Goal: Task Accomplishment & Management: Manage account settings

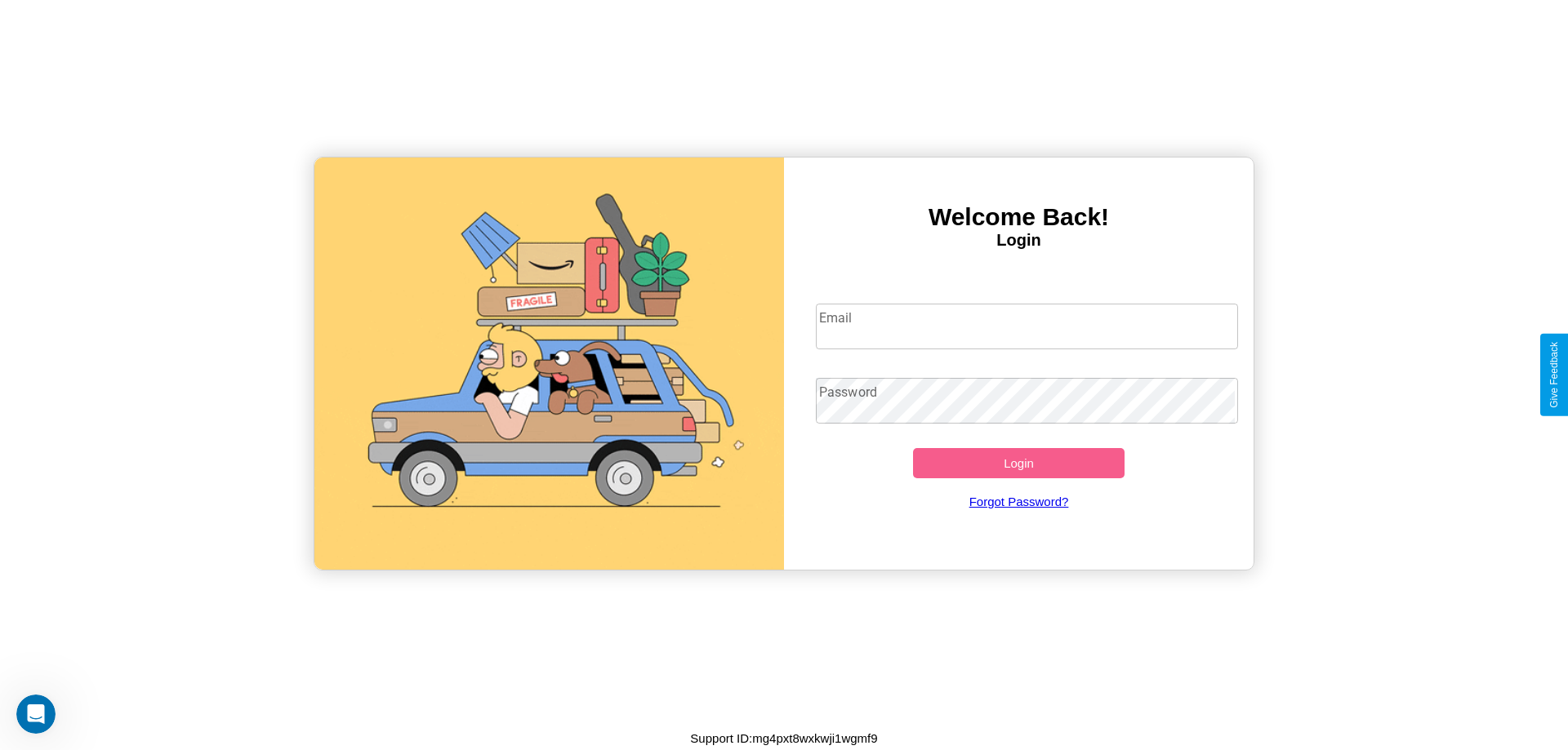
click at [1027, 326] on input "Email" at bounding box center [1028, 326] width 423 height 45
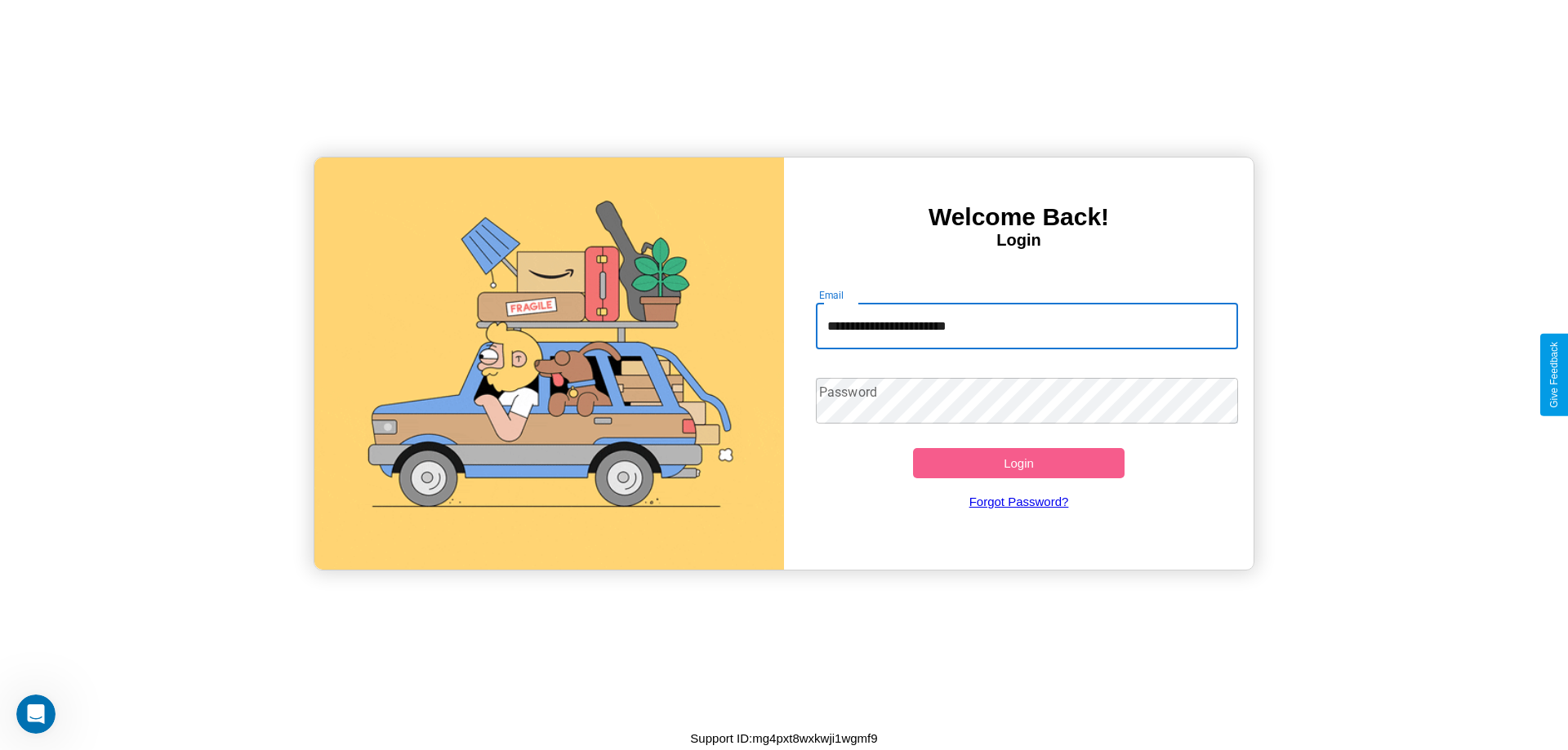
type input "**********"
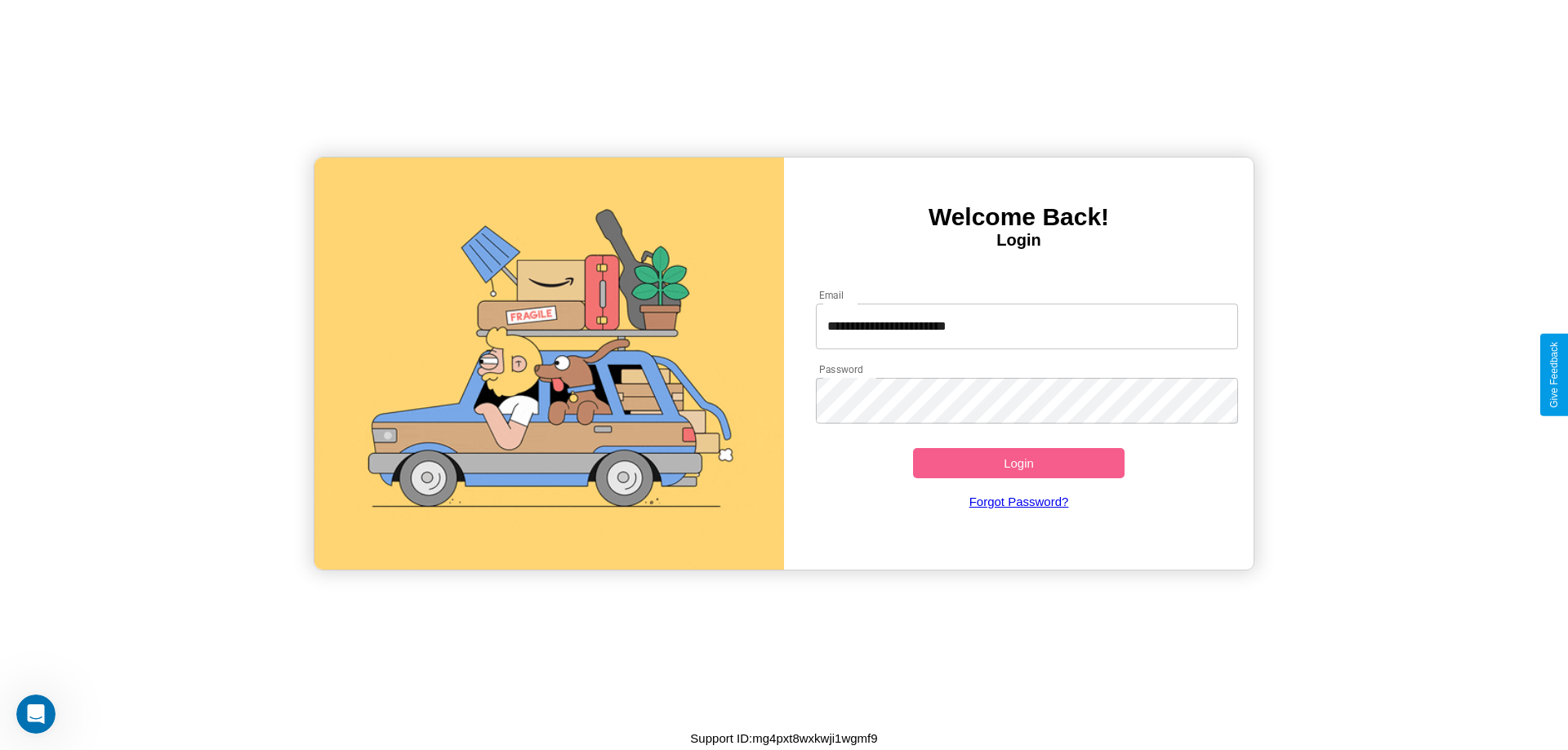
click at [1018, 463] on button "Login" at bounding box center [1018, 463] width 212 height 31
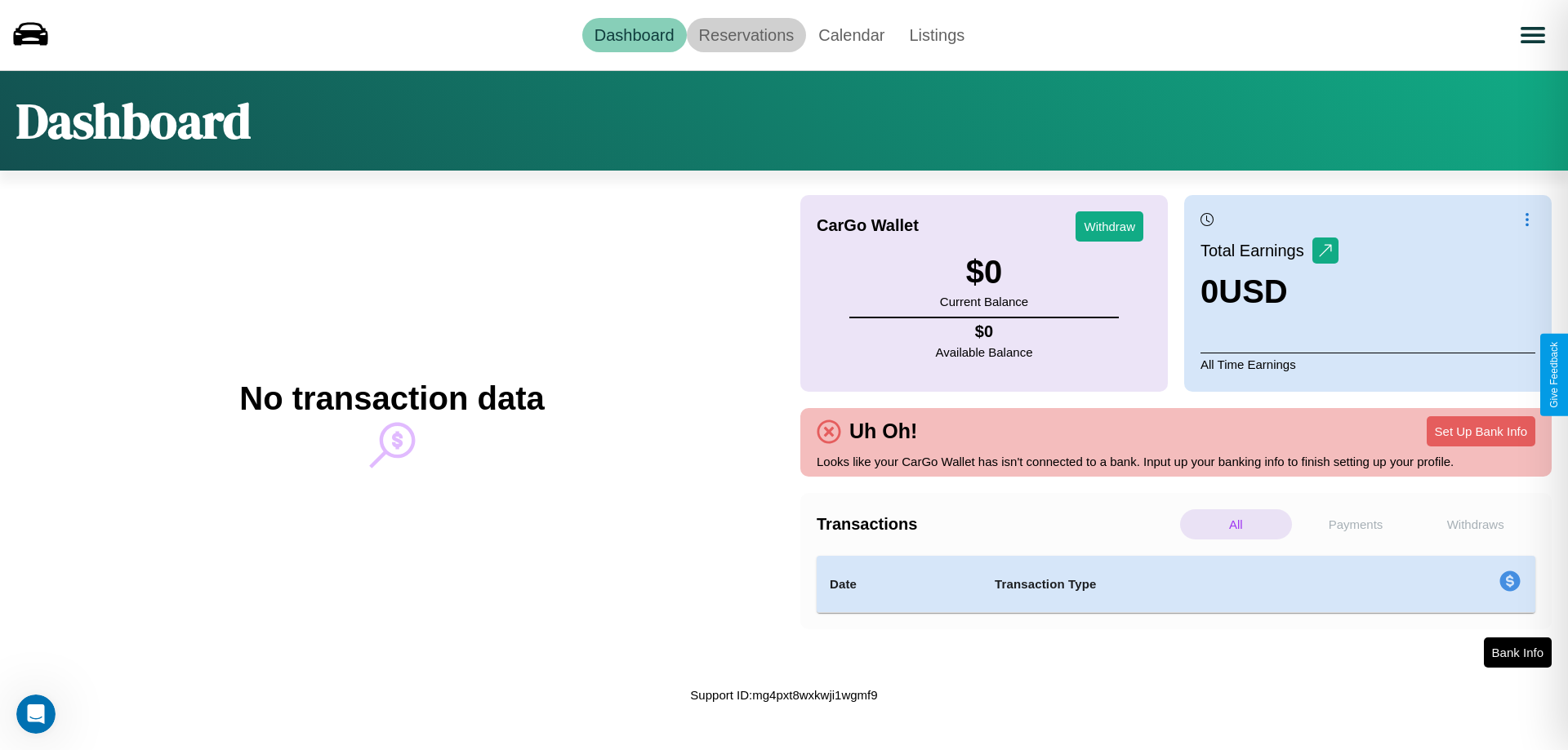
click at [745, 34] on link "Reservations" at bounding box center [746, 34] width 120 height 34
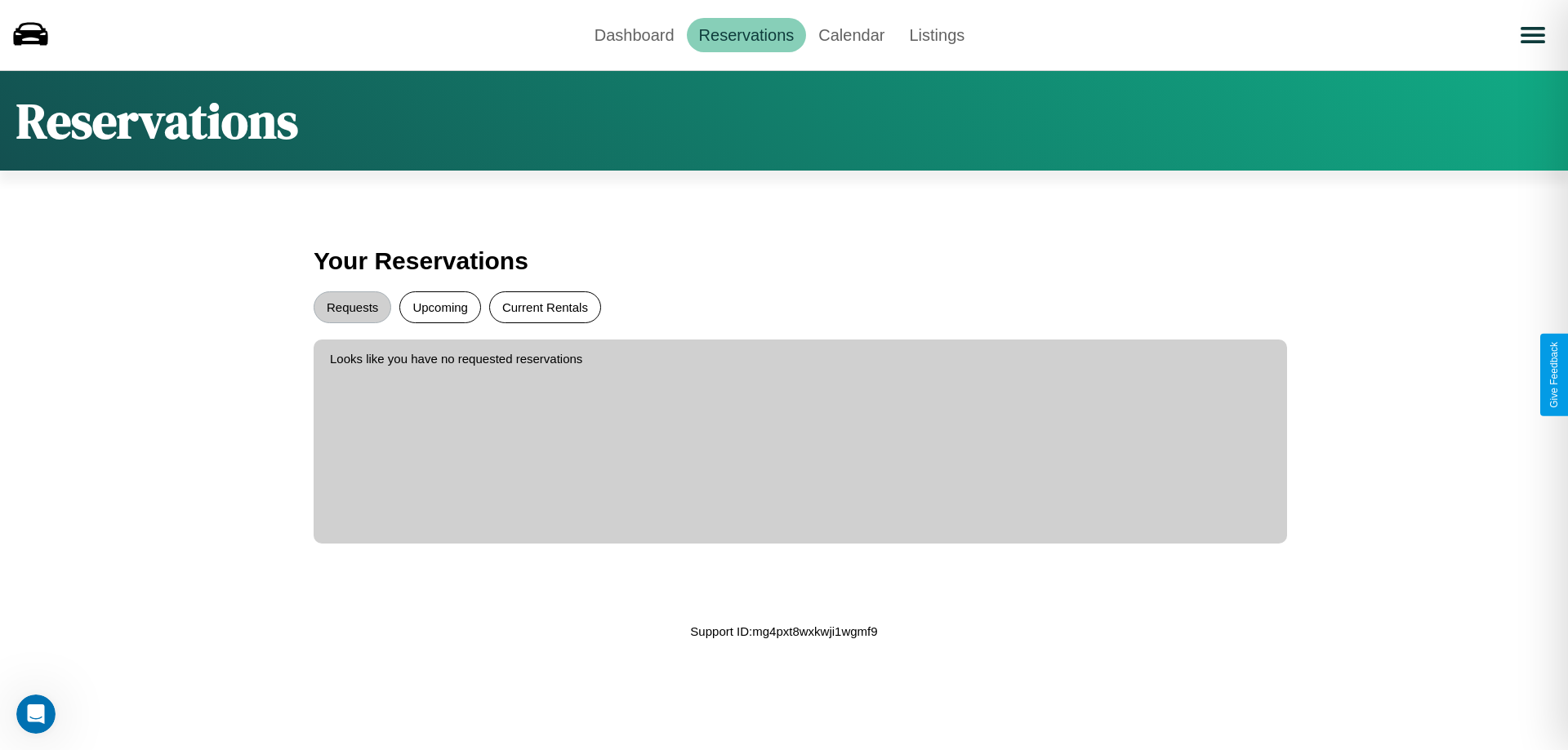
click at [545, 307] on button "Current Rentals" at bounding box center [545, 307] width 111 height 32
click at [352, 307] on button "Requests" at bounding box center [353, 307] width 78 height 32
click at [850, 34] on link "Calendar" at bounding box center [851, 34] width 91 height 34
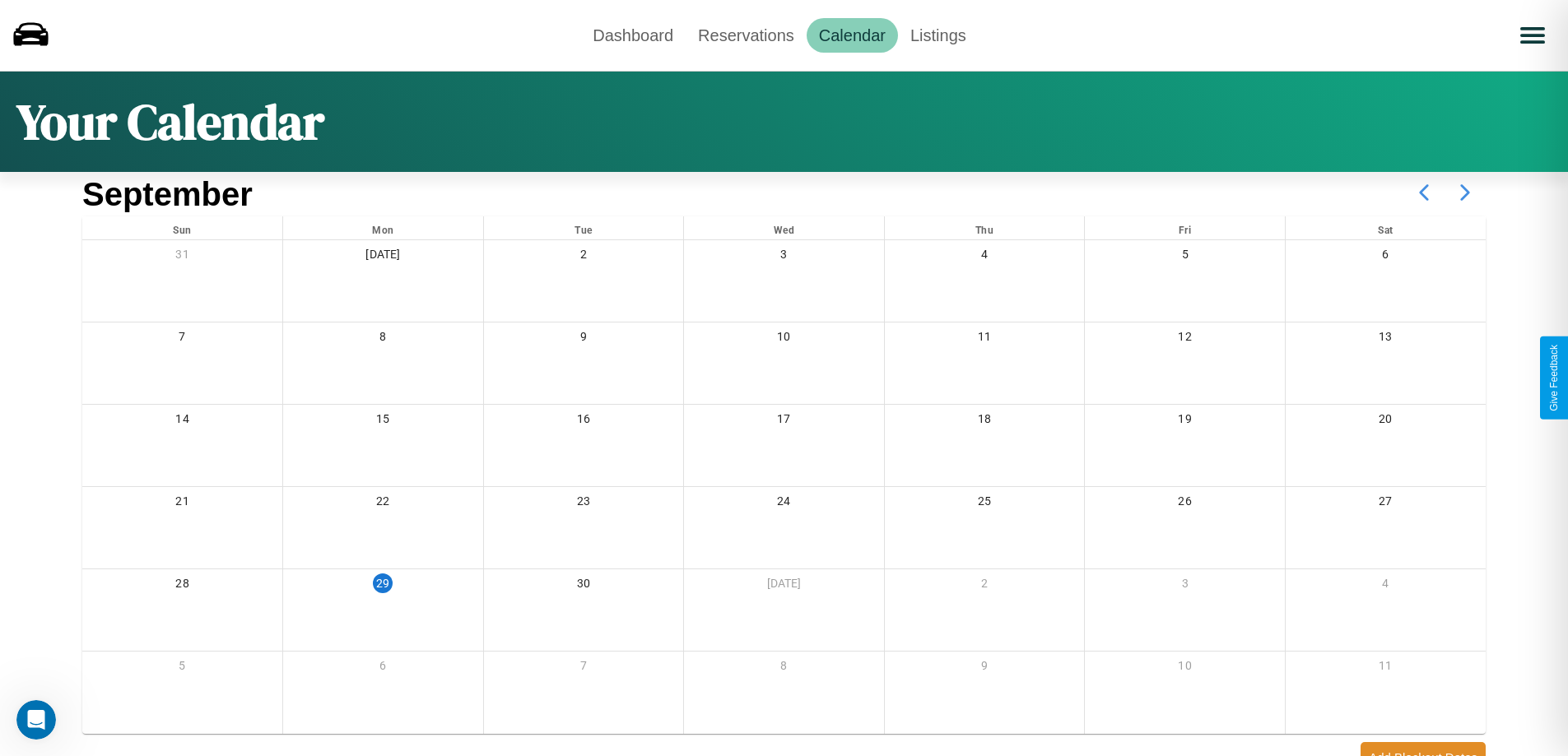
click at [1465, 193] on icon at bounding box center [1465, 193] width 41 height 41
click at [632, 35] on link "Dashboard" at bounding box center [632, 35] width 106 height 35
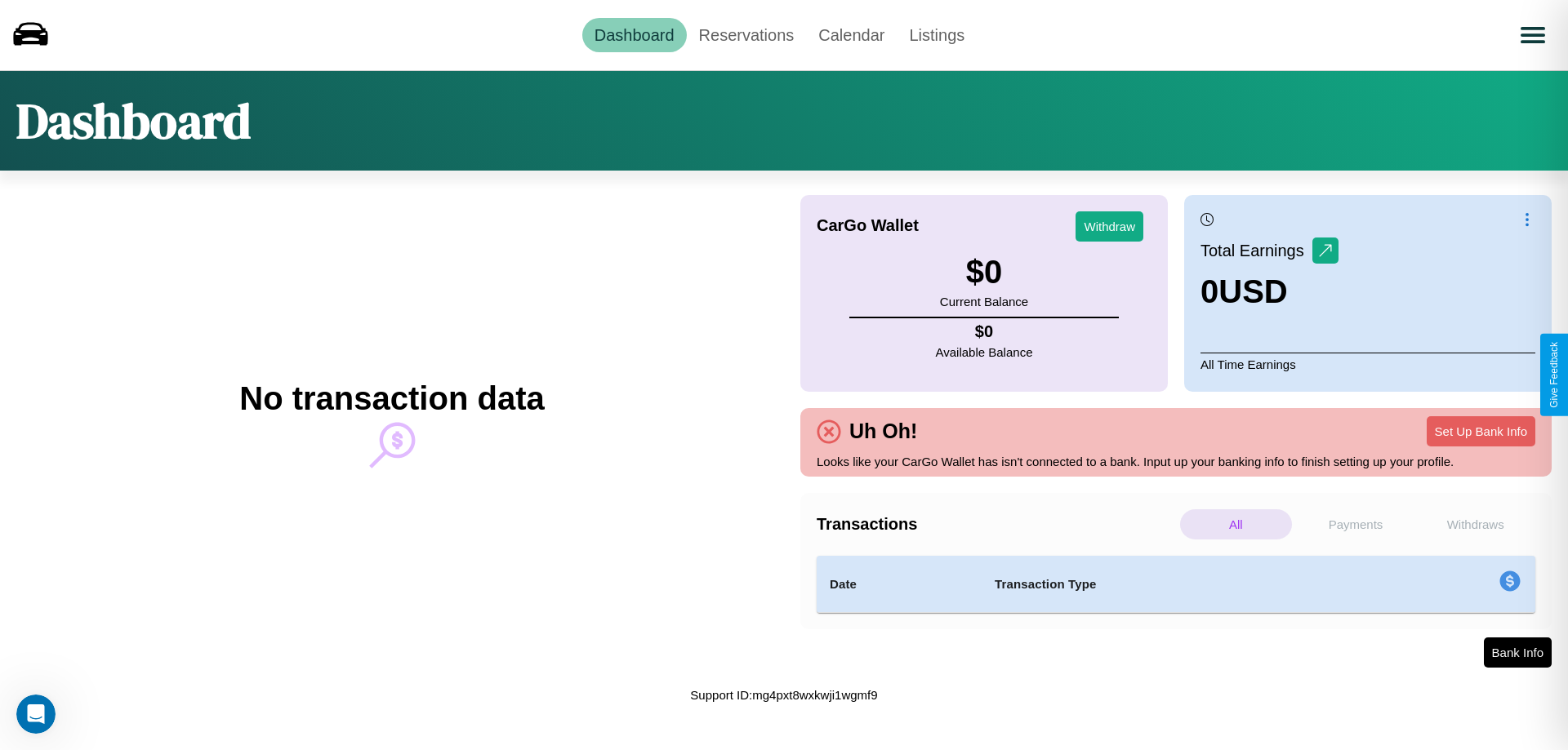
click at [1355, 524] on p "Payments" at bounding box center [1355, 524] width 111 height 31
click at [1474, 524] on p "Withdraws" at bounding box center [1475, 524] width 111 height 31
click at [1355, 524] on p "Payments" at bounding box center [1355, 524] width 111 height 31
click at [1474, 524] on p "Withdraws" at bounding box center [1475, 524] width 111 height 31
